Goal: Find specific page/section: Find specific page/section

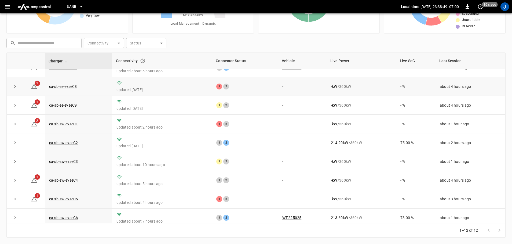
scroll to position [74, 0]
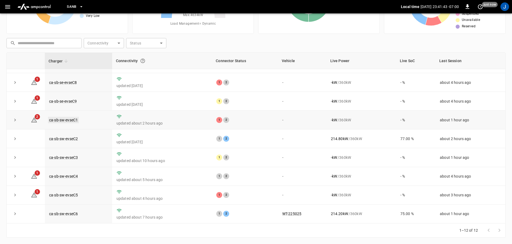
click at [63, 120] on link "ca-sb-sw-evseC1" at bounding box center [63, 120] width 31 height 6
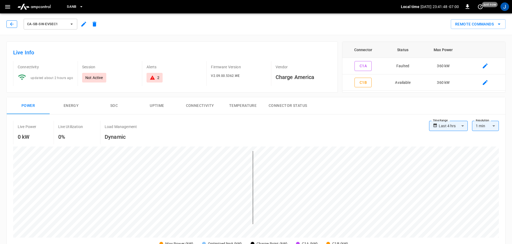
click at [11, 25] on icon "button" at bounding box center [11, 23] width 5 height 5
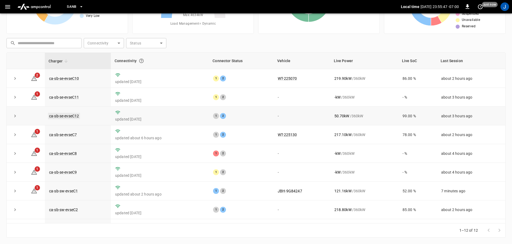
click at [63, 115] on link "ca-sb-se-evseC12" at bounding box center [64, 116] width 32 height 6
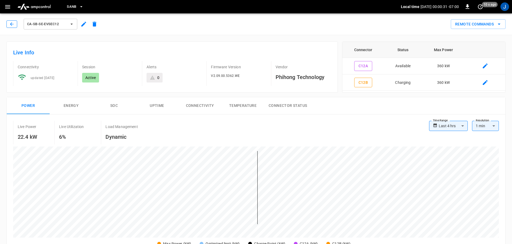
click at [9, 22] on icon "button" at bounding box center [11, 23] width 5 height 5
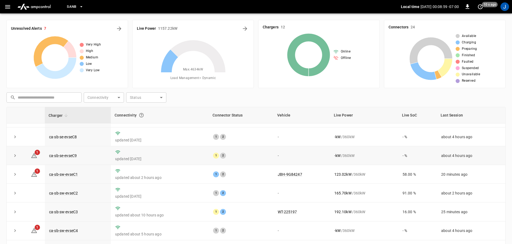
scroll to position [54, 0]
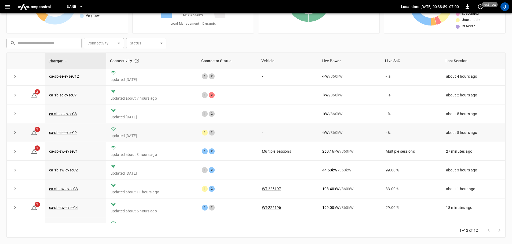
scroll to position [27, 0]
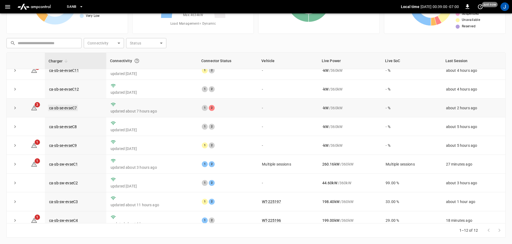
click at [66, 110] on link "ca-sb-se-evseC7" at bounding box center [63, 108] width 30 height 6
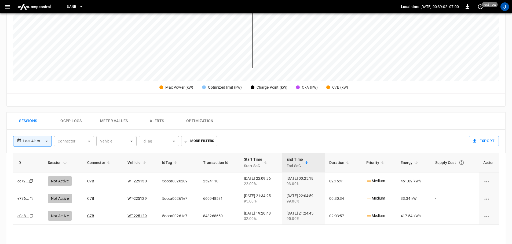
scroll to position [161, 0]
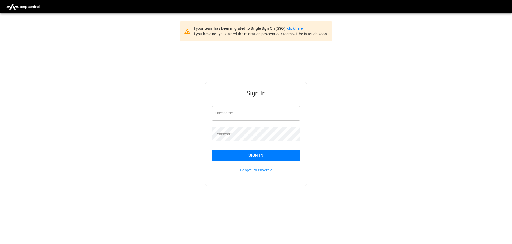
scroll to position [13, 0]
type input "**********"
drag, startPoint x: 254, startPoint y: 115, endPoint x: 255, endPoint y: 112, distance: 2.8
click at [254, 115] on input "**********" at bounding box center [256, 113] width 89 height 14
click at [251, 156] on button "Sign In" at bounding box center [256, 155] width 89 height 11
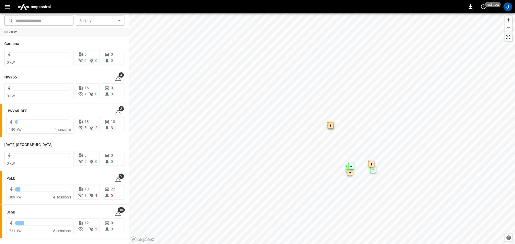
click at [8, 8] on icon "button" at bounding box center [7, 6] width 5 height 3
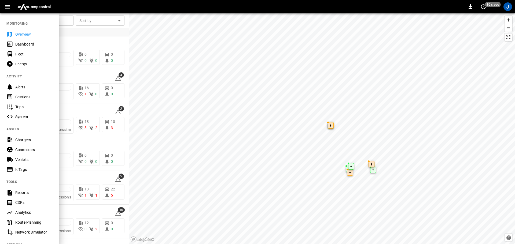
click at [25, 43] on div "Dashboard" at bounding box center [33, 44] width 37 height 5
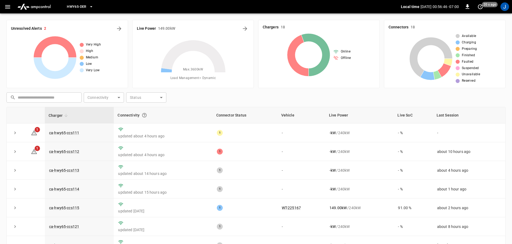
click at [90, 7] on icon "button" at bounding box center [91, 6] width 5 height 5
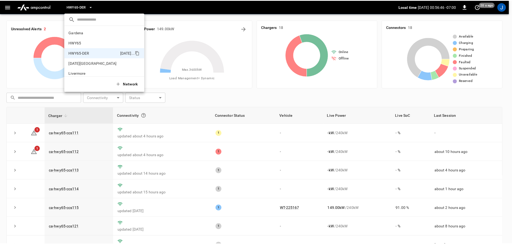
scroll to position [19, 0]
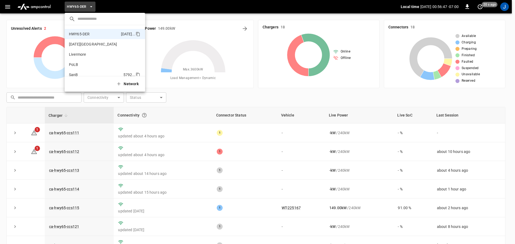
click at [73, 73] on p "SanB" at bounding box center [73, 74] width 9 height 5
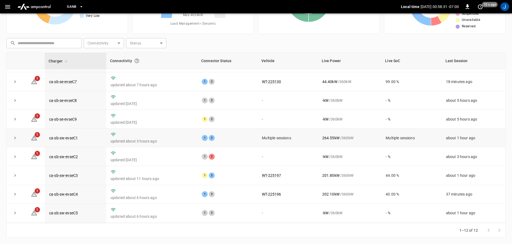
scroll to position [54, 0]
